Goal: Task Accomplishment & Management: Use online tool/utility

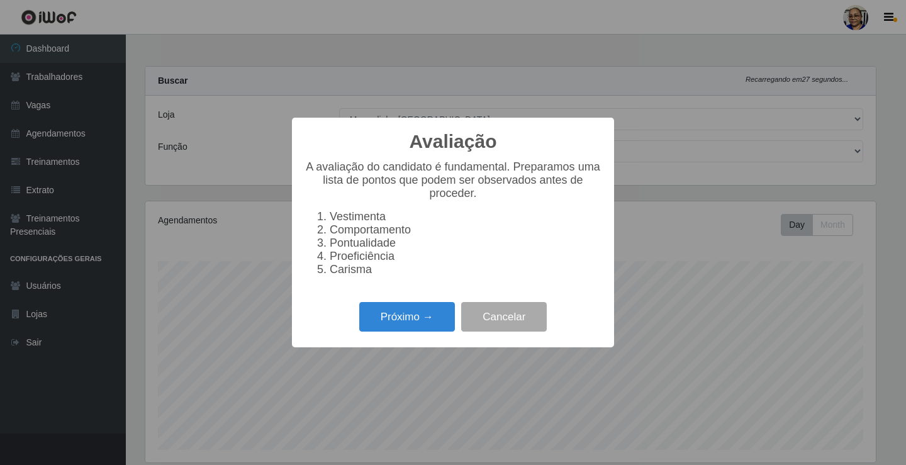
select select "345"
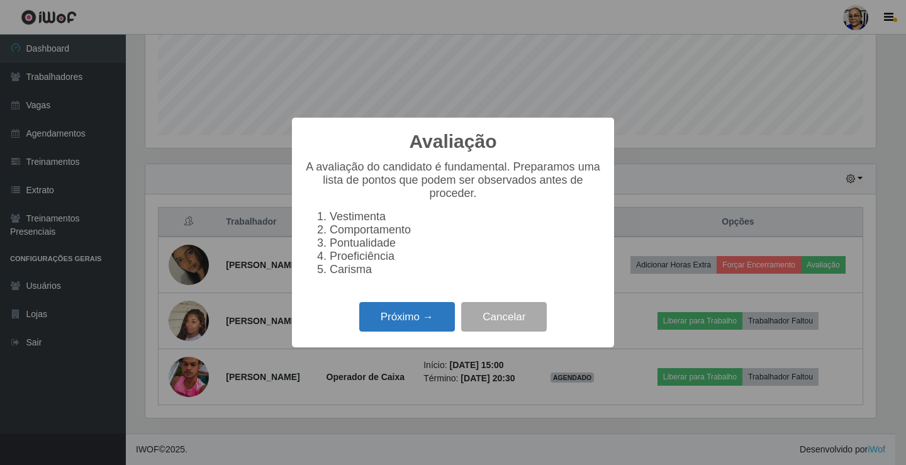
scroll to position [261, 730]
click at [422, 320] on button "Próximo →" at bounding box center [407, 317] width 96 height 30
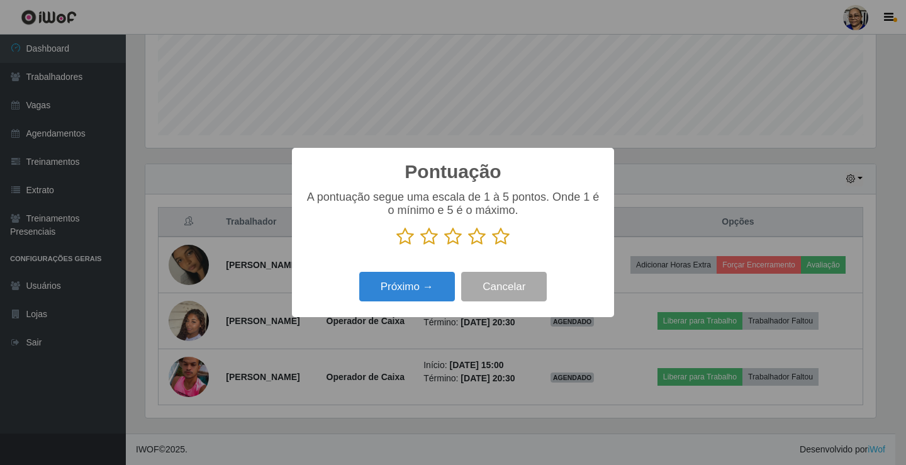
scroll to position [628889, 628420]
click at [504, 240] on icon at bounding box center [501, 236] width 18 height 19
click at [492, 246] on input "radio" at bounding box center [492, 246] width 0 height 0
click at [433, 288] on button "Próximo →" at bounding box center [407, 287] width 96 height 30
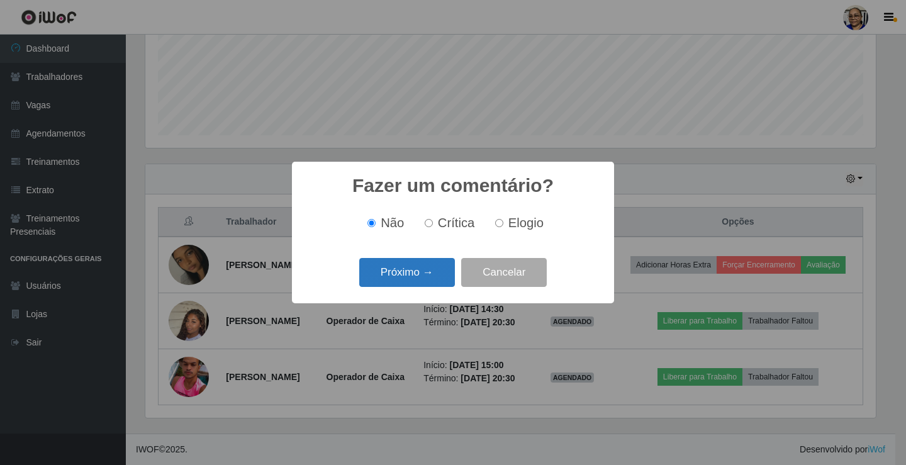
click at [428, 275] on button "Próximo →" at bounding box center [407, 273] width 96 height 30
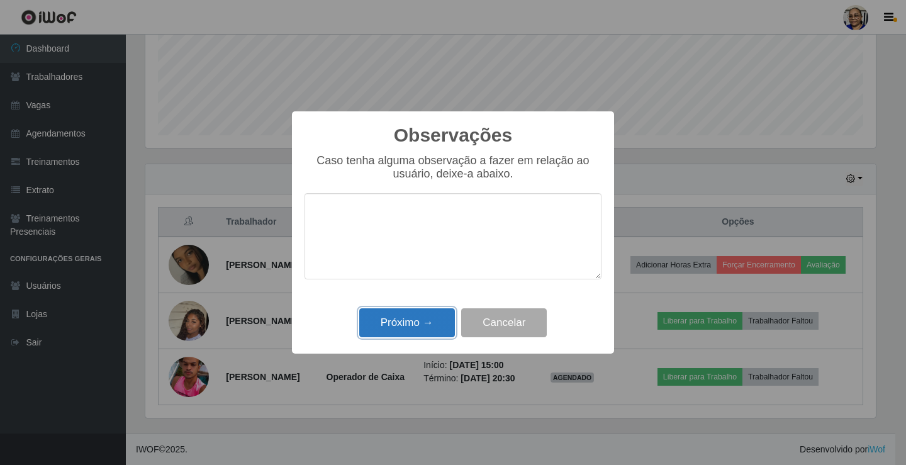
click at [412, 321] on button "Próximo →" at bounding box center [407, 323] width 96 height 30
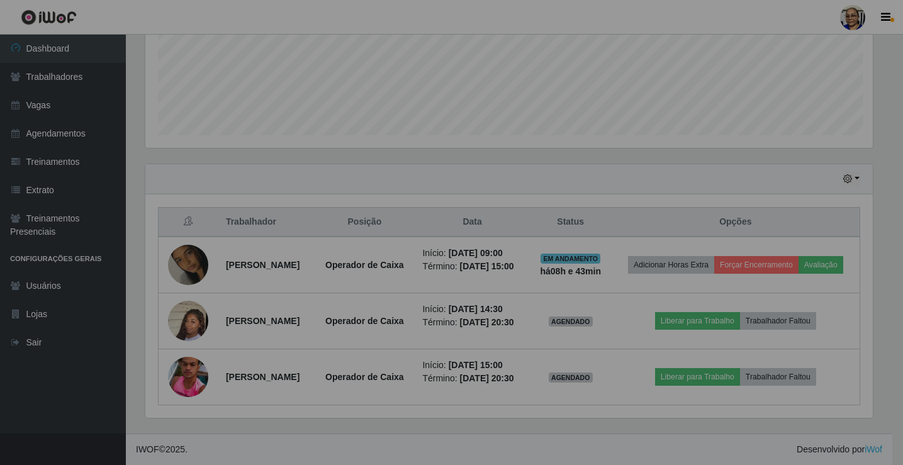
scroll to position [261, 738]
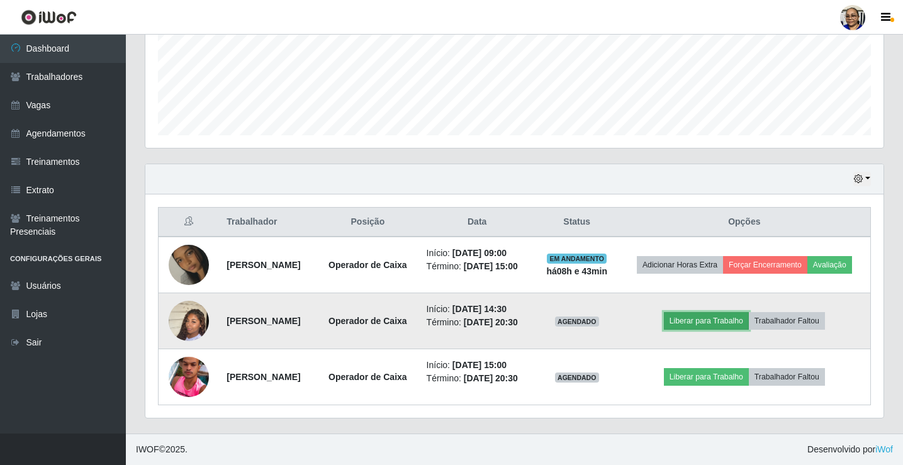
click at [721, 323] on button "Liberar para Trabalho" at bounding box center [706, 321] width 85 height 18
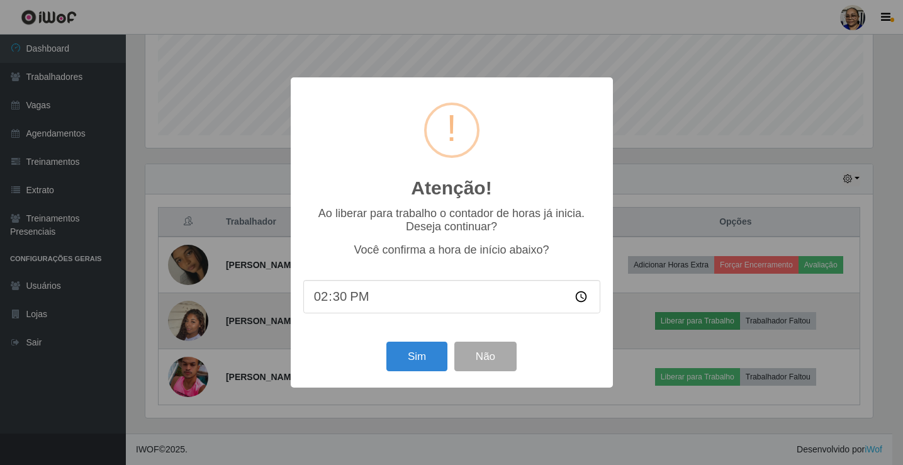
scroll to position [261, 730]
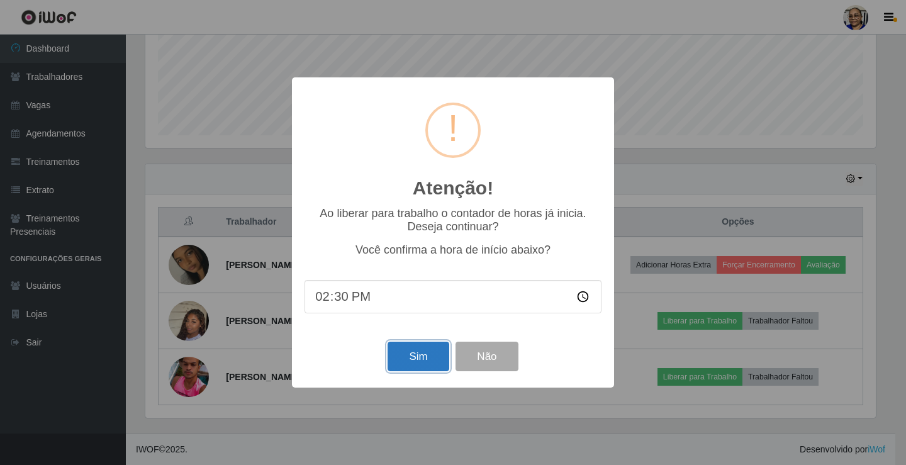
click at [410, 355] on button "Sim" at bounding box center [418, 357] width 61 height 30
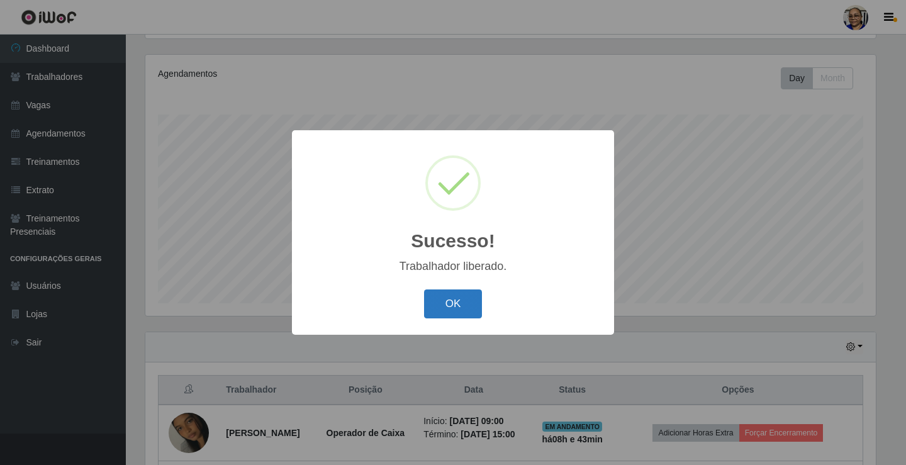
click at [457, 305] on button "OK" at bounding box center [453, 304] width 59 height 30
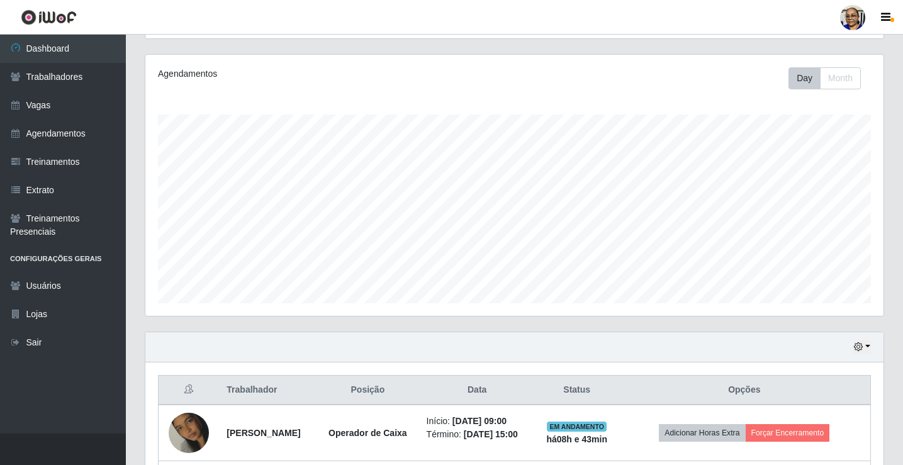
scroll to position [315, 0]
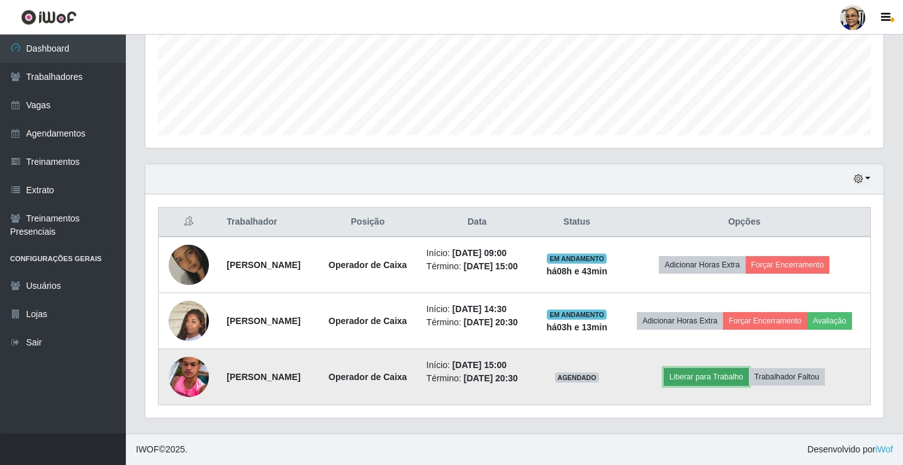
click at [714, 380] on button "Liberar para Trabalho" at bounding box center [706, 377] width 85 height 18
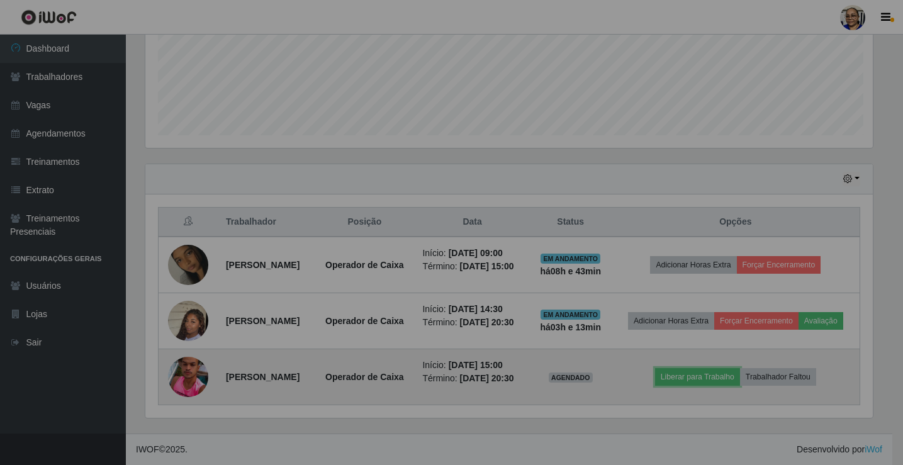
scroll to position [261, 738]
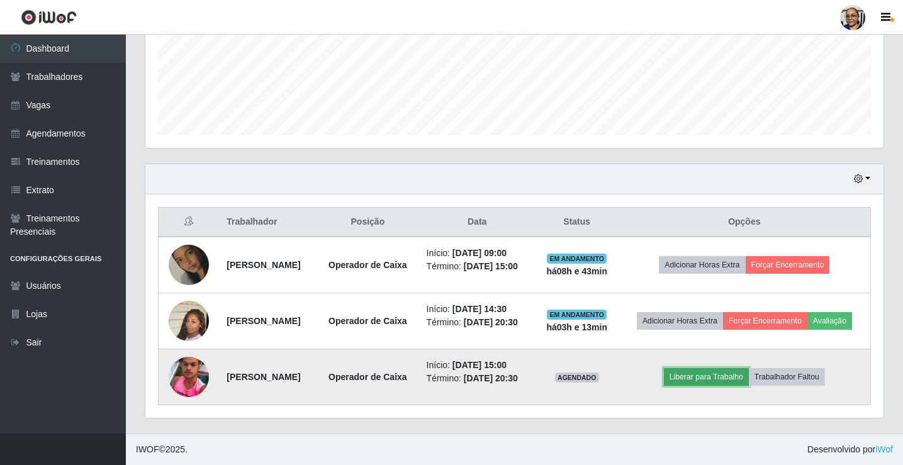
click at [723, 371] on button "Liberar para Trabalho" at bounding box center [706, 377] width 85 height 18
click at [708, 379] on button "Liberar para Trabalho" at bounding box center [706, 377] width 85 height 18
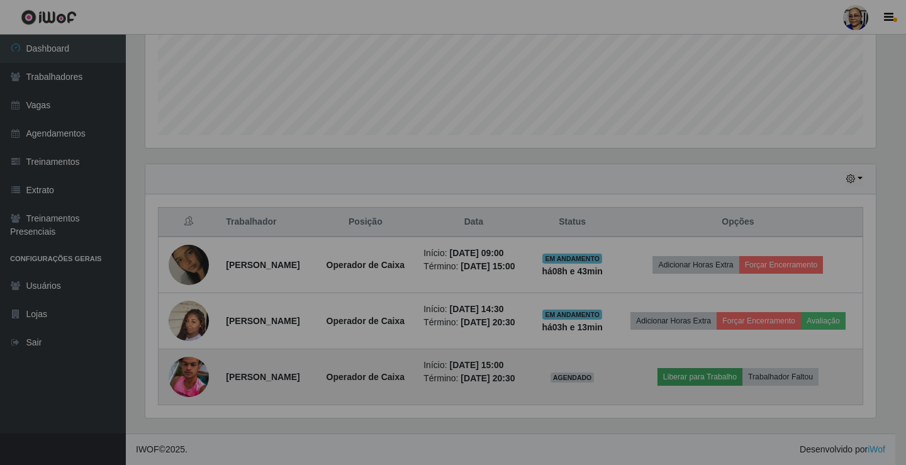
scroll to position [0, 0]
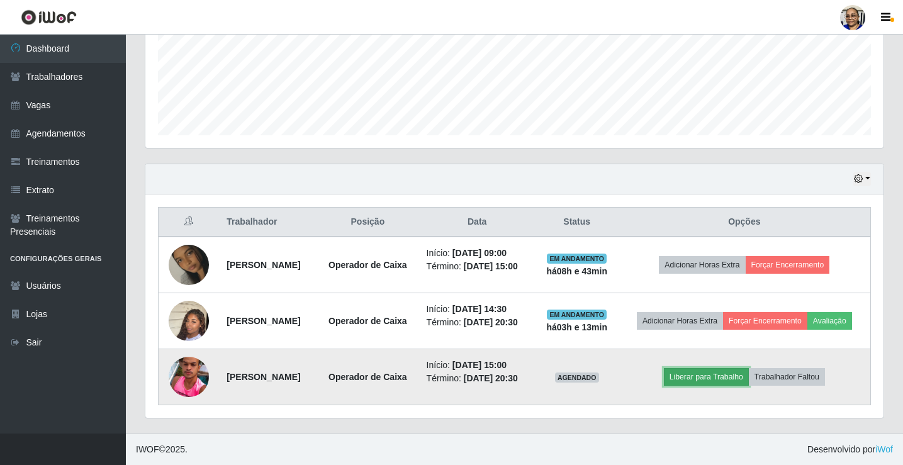
click at [708, 379] on button "Liberar para Trabalho" at bounding box center [706, 377] width 85 height 18
click at [732, 377] on button "Liberar para Trabalho" at bounding box center [706, 377] width 85 height 18
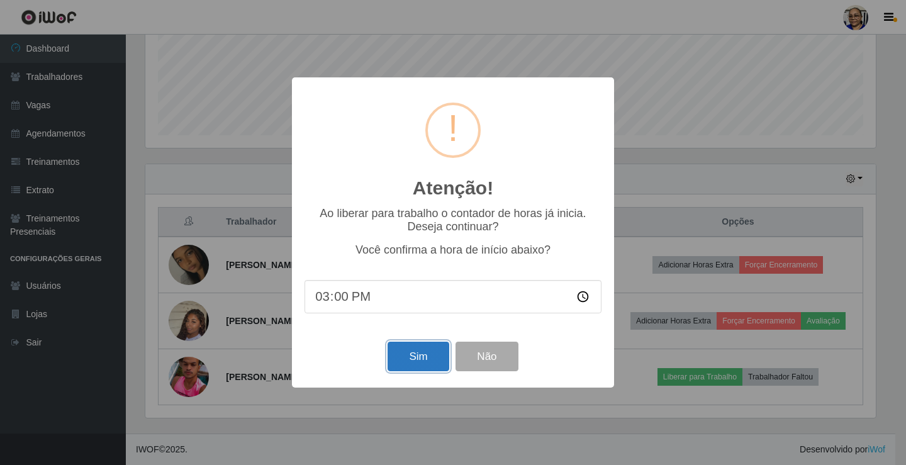
click at [423, 371] on button "Sim" at bounding box center [418, 357] width 61 height 30
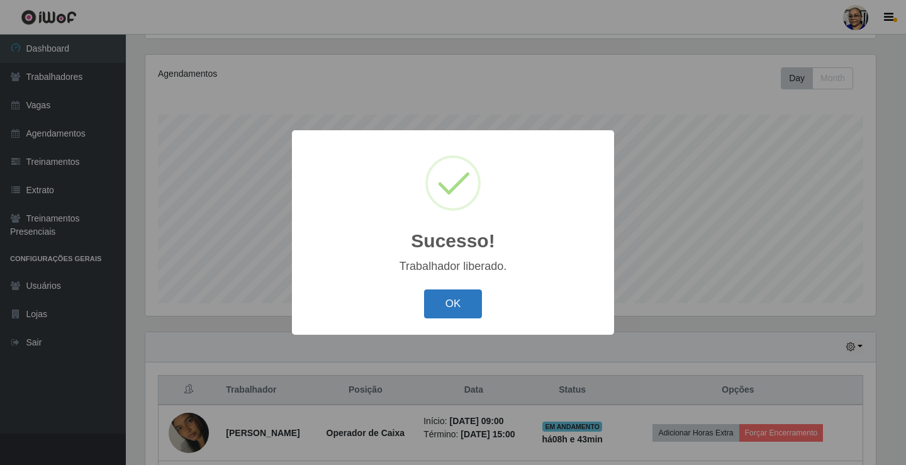
click at [454, 301] on button "OK" at bounding box center [453, 304] width 59 height 30
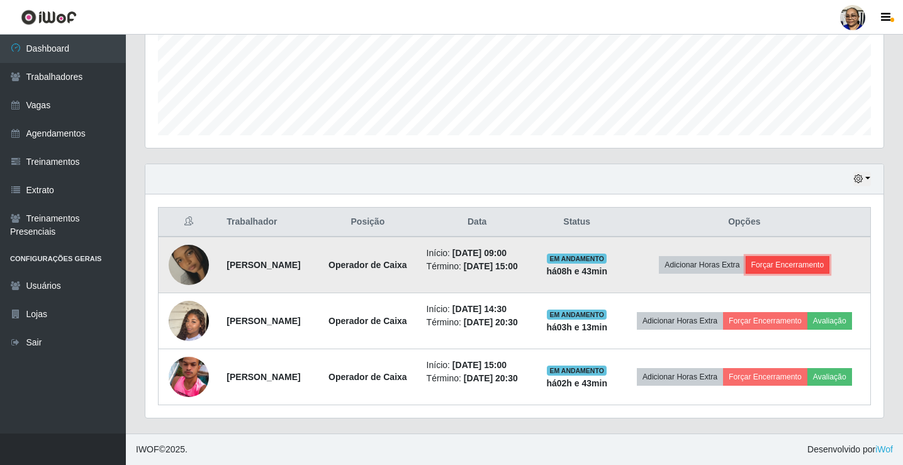
click at [816, 267] on button "Forçar Encerramento" at bounding box center [788, 265] width 84 height 18
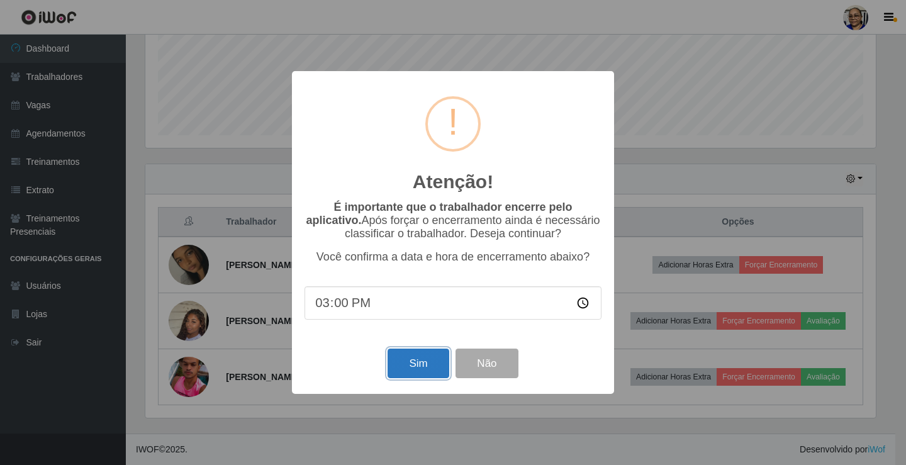
click at [414, 369] on button "Sim" at bounding box center [418, 364] width 61 height 30
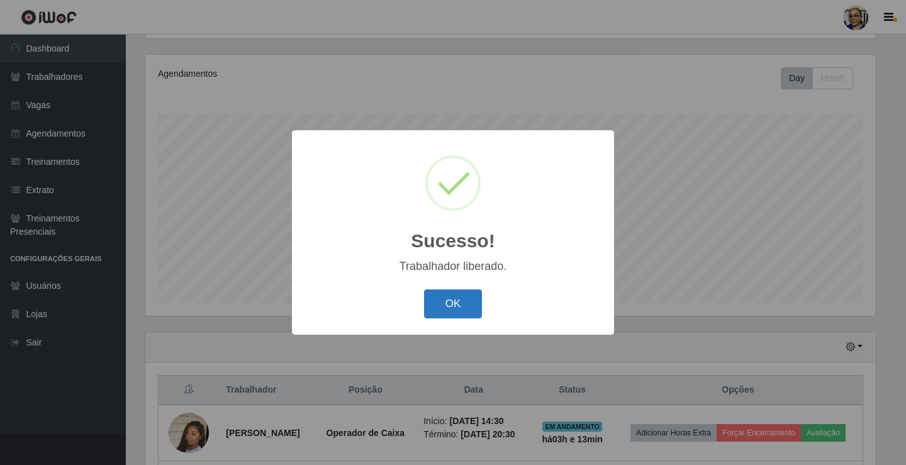
click at [457, 298] on button "OK" at bounding box center [453, 304] width 59 height 30
